Goal: Task Accomplishment & Management: Complete application form

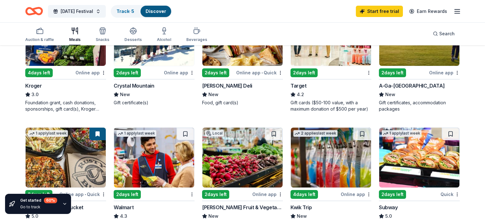
scroll to position [227, 0]
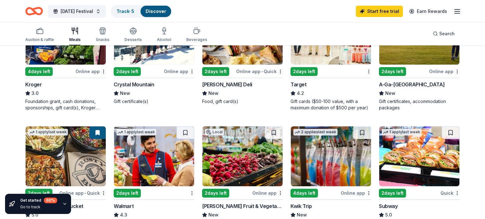
click at [63, 110] on div "Foundation grant, cash donations, sponsorships, gift card(s), Kroger products" at bounding box center [65, 104] width 81 height 13
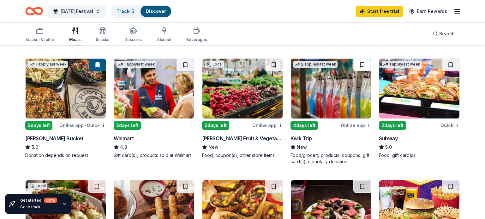
scroll to position [297, 0]
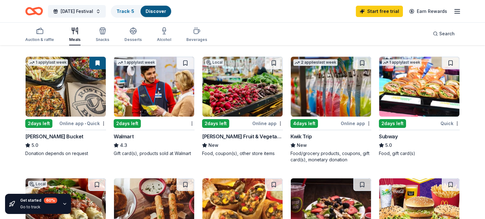
click at [398, 83] on img at bounding box center [419, 87] width 80 height 60
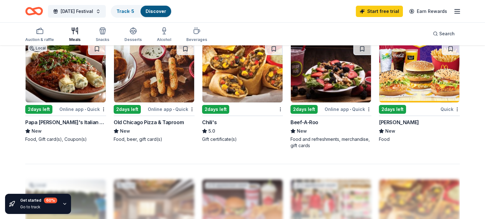
scroll to position [433, 0]
click at [402, 90] on img at bounding box center [419, 72] width 80 height 60
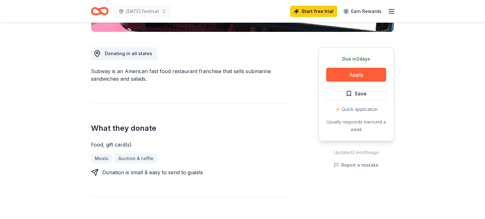
scroll to position [160, 0]
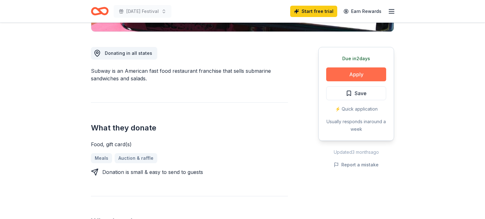
click at [352, 80] on button "Apply" at bounding box center [356, 75] width 60 height 14
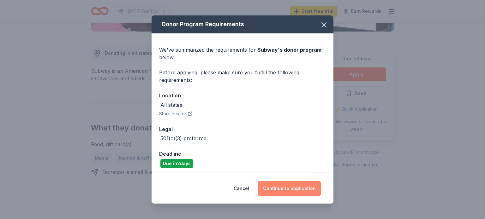
click at [299, 192] on button "Continue to application" at bounding box center [289, 188] width 63 height 15
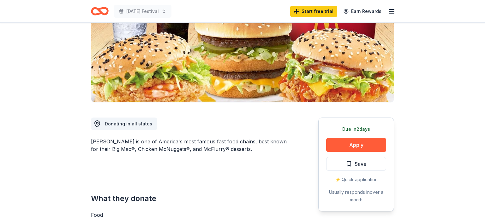
scroll to position [116, 0]
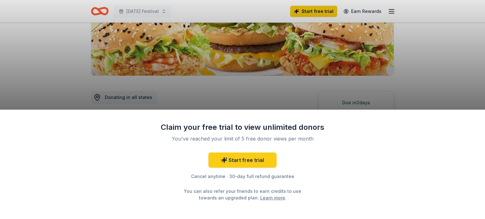
click at [300, 62] on div "Claim your free trial to view unlimited donors You've reached your limit of 5 f…" at bounding box center [242, 109] width 485 height 219
click at [301, 97] on div "Claim your free trial to view unlimited donors You've reached your limit of 5 f…" at bounding box center [242, 109] width 485 height 219
